Goal: Task Accomplishment & Management: Manage account settings

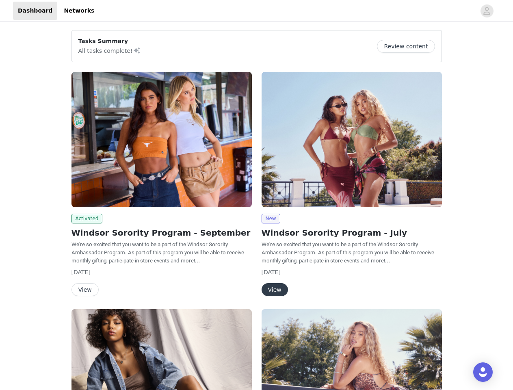
click at [257, 195] on div "New Windsor Sorority Program - July We're so excited that you want to be a part…" at bounding box center [352, 185] width 190 height 237
click at [256, 11] on div at bounding box center [287, 11] width 376 height 18
click at [487, 11] on icon "avatar" at bounding box center [487, 10] width 8 height 13
click at [409, 46] on div "Tasks Summary All tasks complete! Review content Activated Windsor Sorority Pro…" at bounding box center [256, 299] width 513 height 550
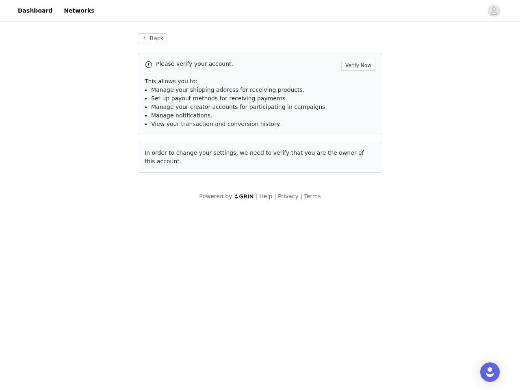
click at [162, 139] on div "Please verify your account. Verify Now This allows you to: Manage your shipping…" at bounding box center [260, 113] width 244 height 120
click at [86, 218] on body "Dashboard Networks Back Please verify your account. Verify Now This allows you …" at bounding box center [260, 195] width 520 height 390
click at [84, 289] on body "Dashboard Networks Back Please verify your account. Verify Now This allows you …" at bounding box center [260, 195] width 520 height 390
click at [352, 139] on div "Please verify your account. Verify Now This allows you to: Manage your shipping…" at bounding box center [260, 113] width 244 height 120
click at [270, 218] on body "Dashboard Networks Back Please verify your account. Verify Now This allows you …" at bounding box center [260, 195] width 520 height 390
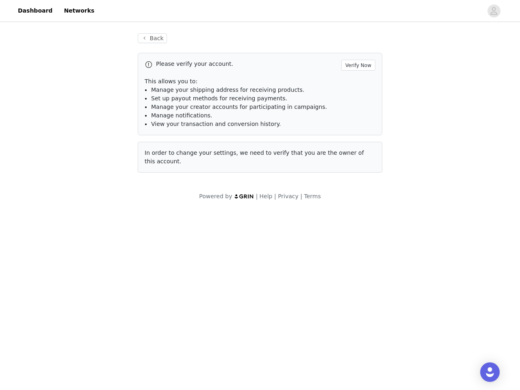
click at [274, 289] on body "Dashboard Networks Back Please verify your account. Verify Now This allows you …" at bounding box center [260, 195] width 520 height 390
